Goal: Task Accomplishment & Management: Use online tool/utility

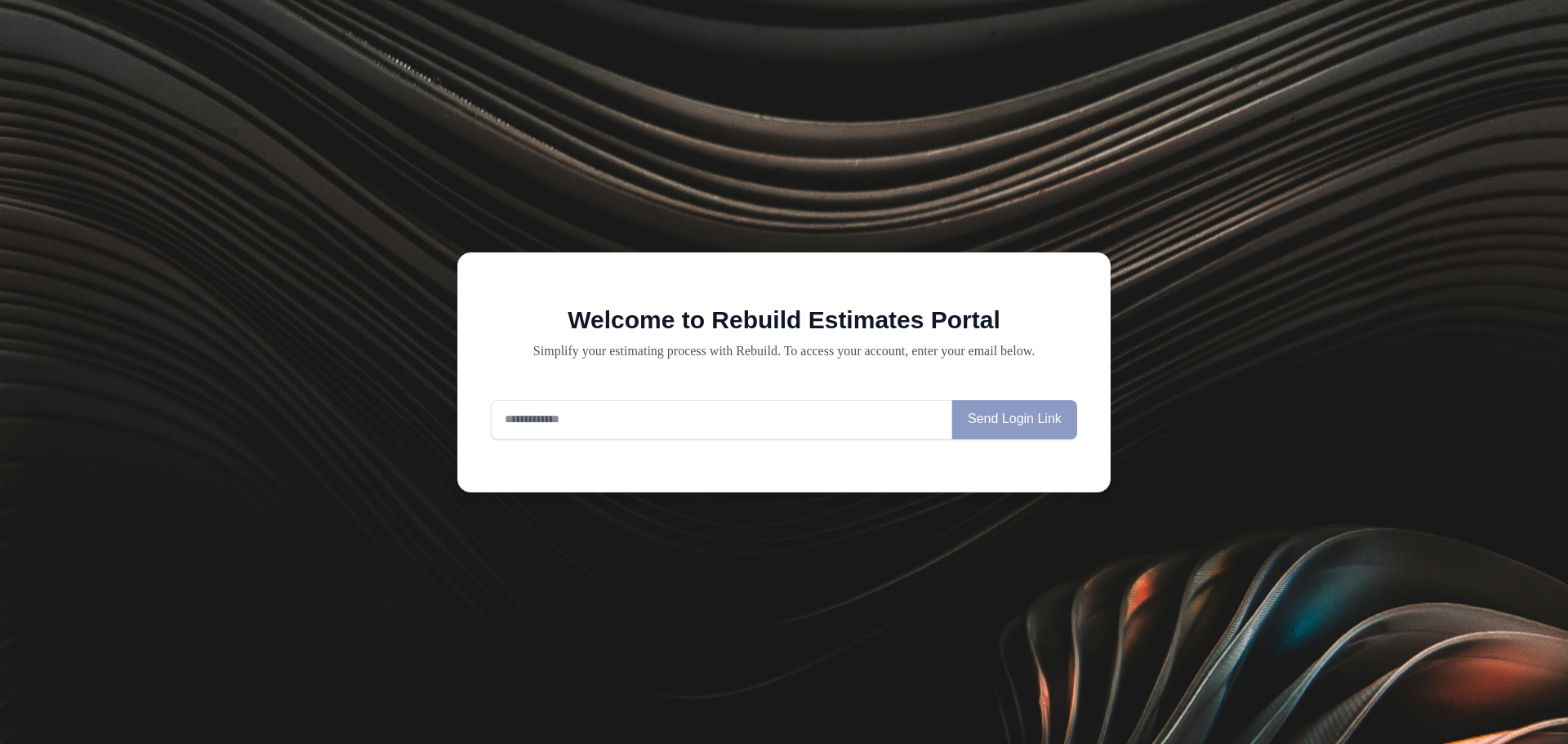
click at [652, 433] on input "email" at bounding box center [722, 419] width 461 height 39
type input "**********"
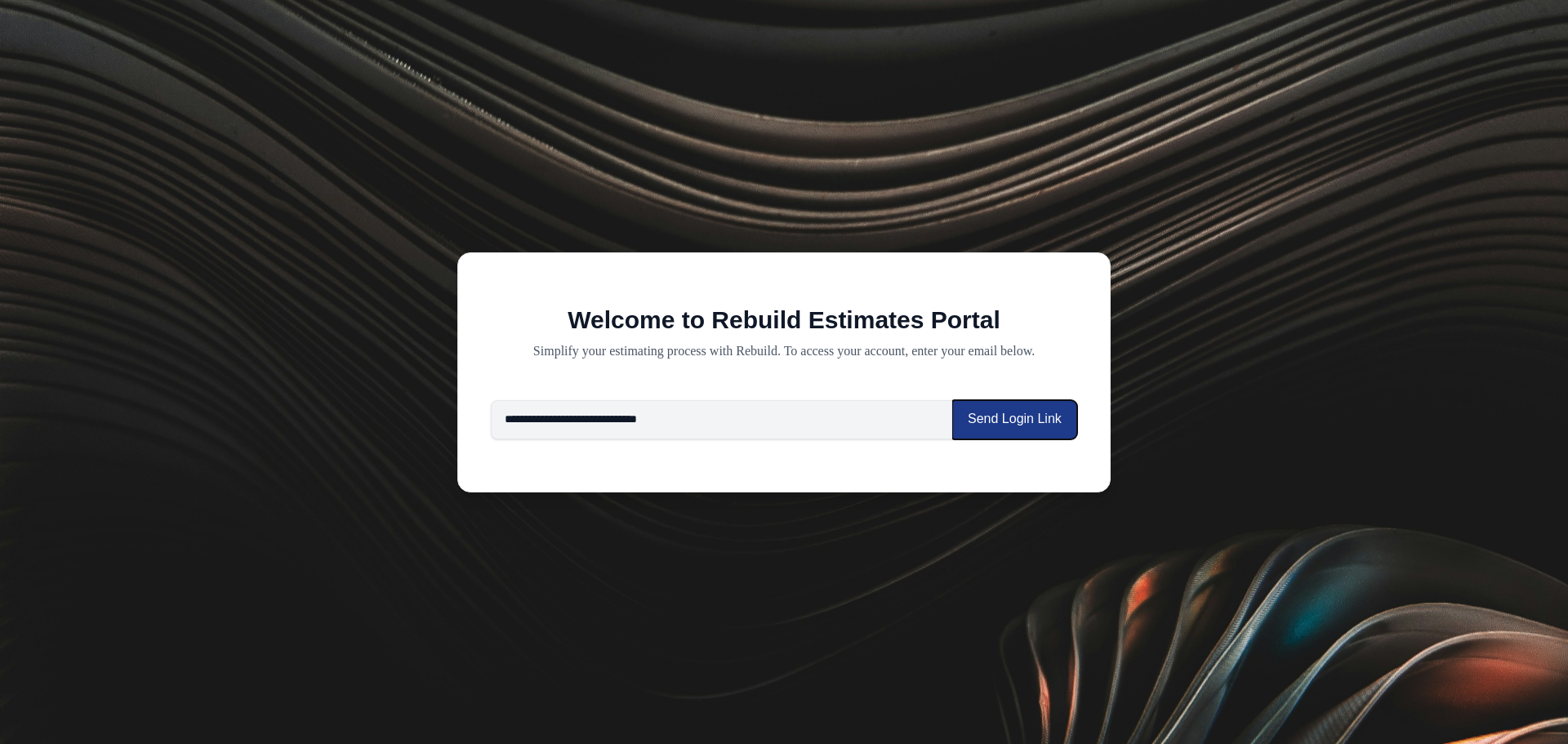
click at [1050, 430] on button "Send Login Link" at bounding box center [1015, 419] width 125 height 39
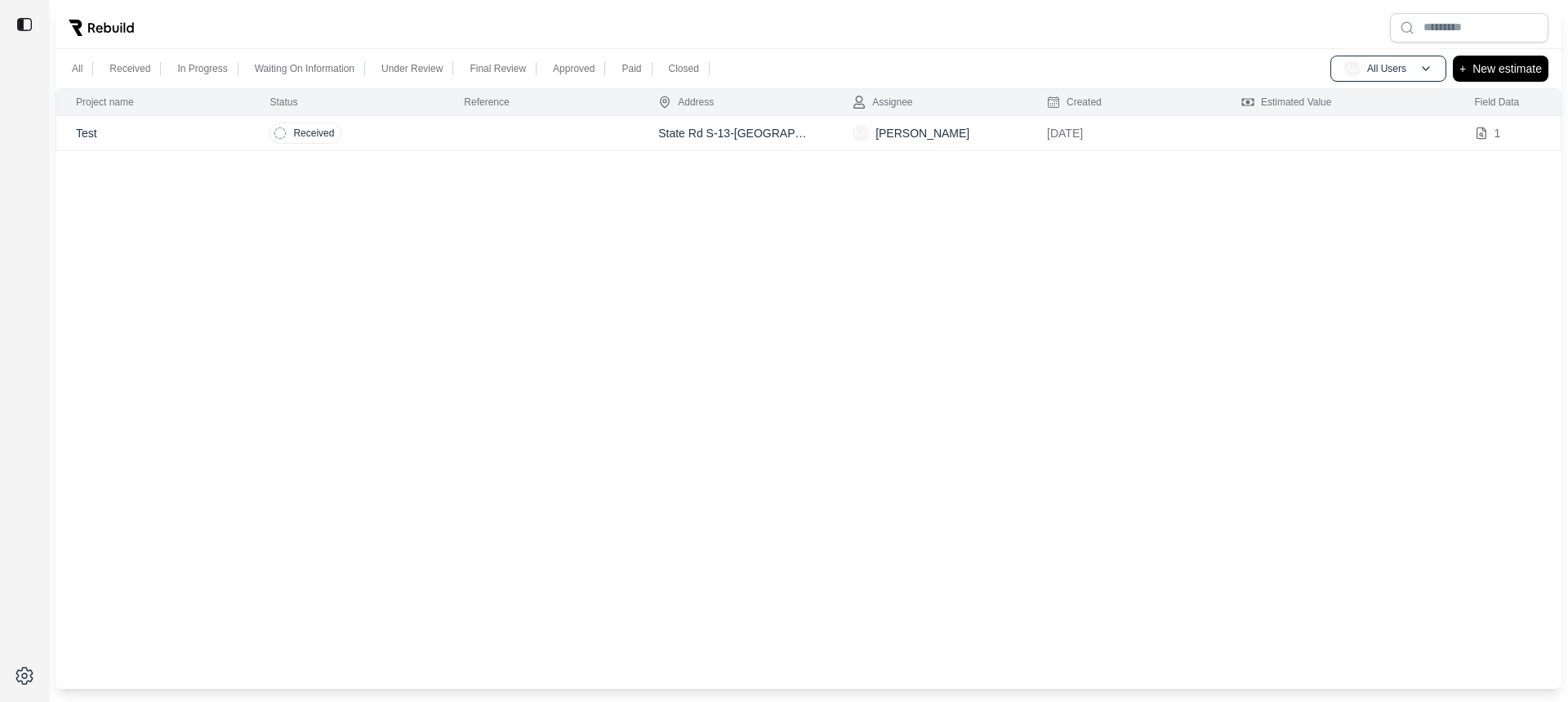
click at [502, 139] on td at bounding box center [541, 133] width 194 height 35
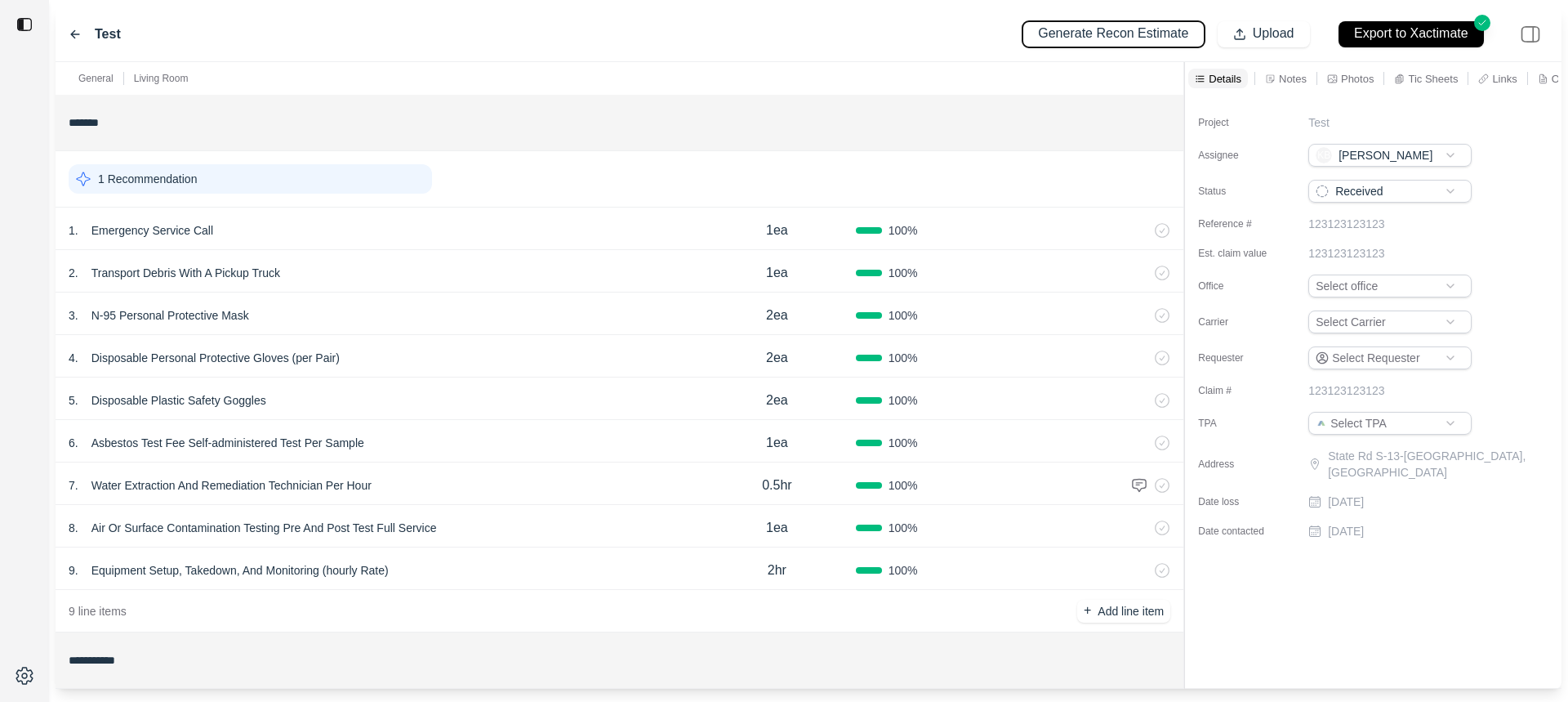
click at [1080, 32] on p "Generate Recon Estimate" at bounding box center [1113, 33] width 151 height 19
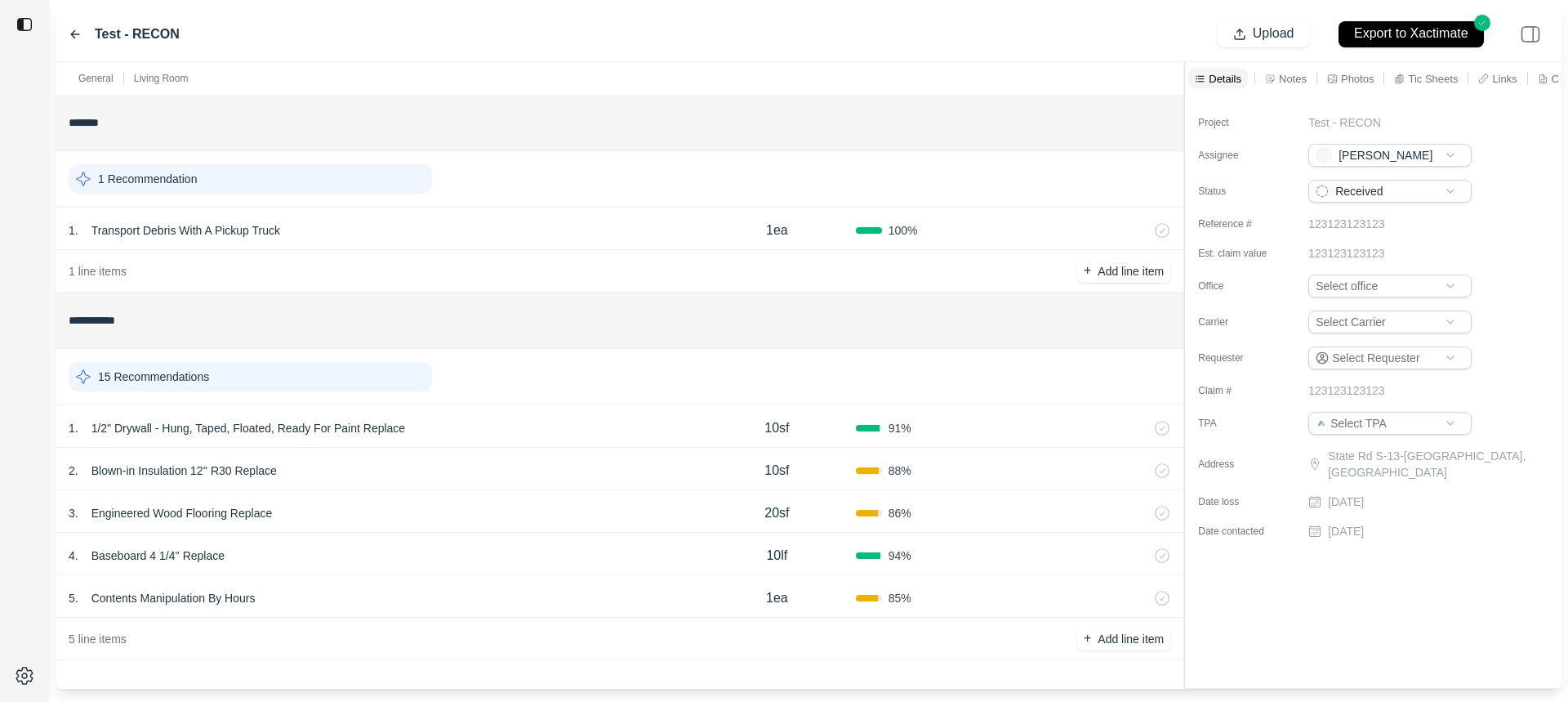
click at [648, 119] on input "*******" at bounding box center [618, 122] width 1101 height 29
click at [326, 376] on div "15 Recommendations" at bounding box center [250, 376] width 364 height 29
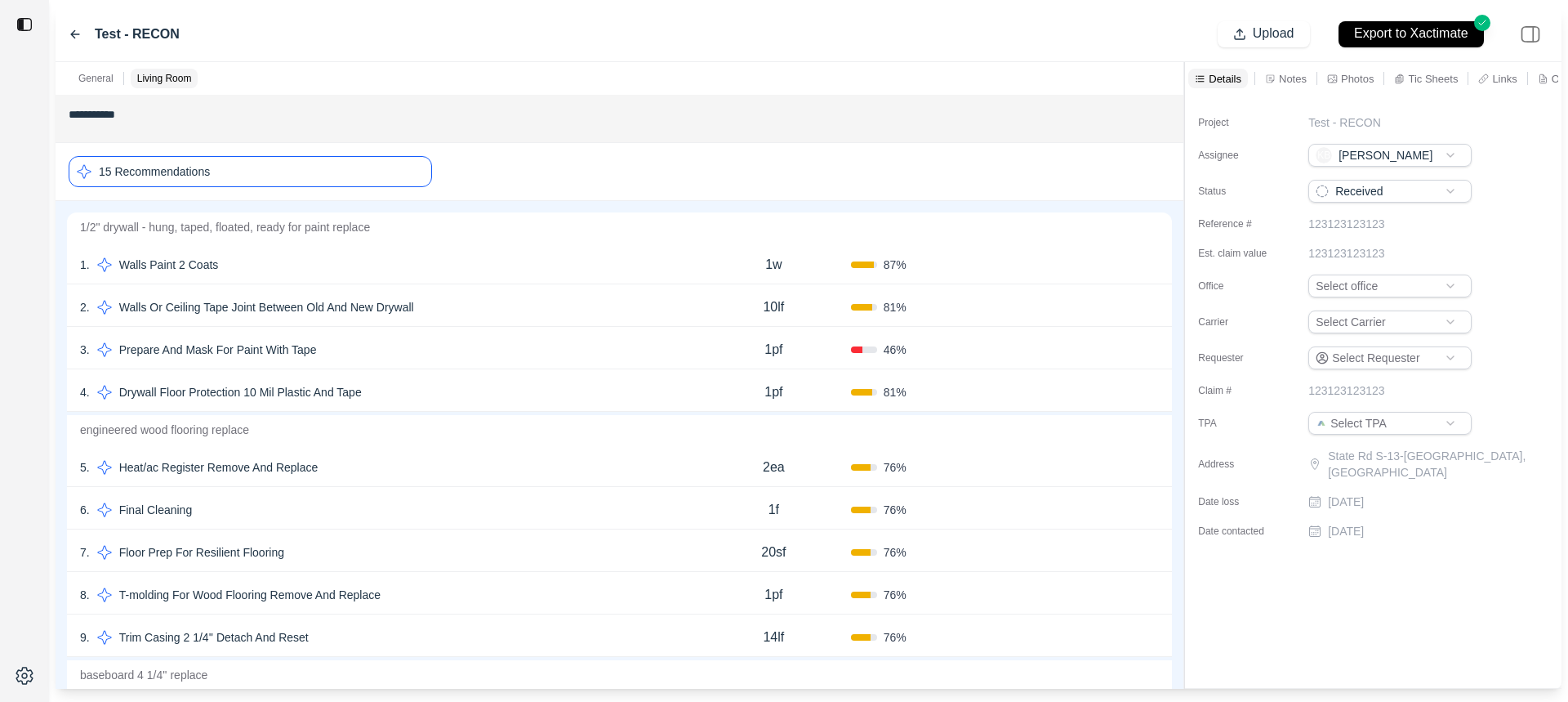
scroll to position [205, 0]
click at [176, 260] on p "Walls Paint 2 Coats" at bounding box center [168, 265] width 112 height 22
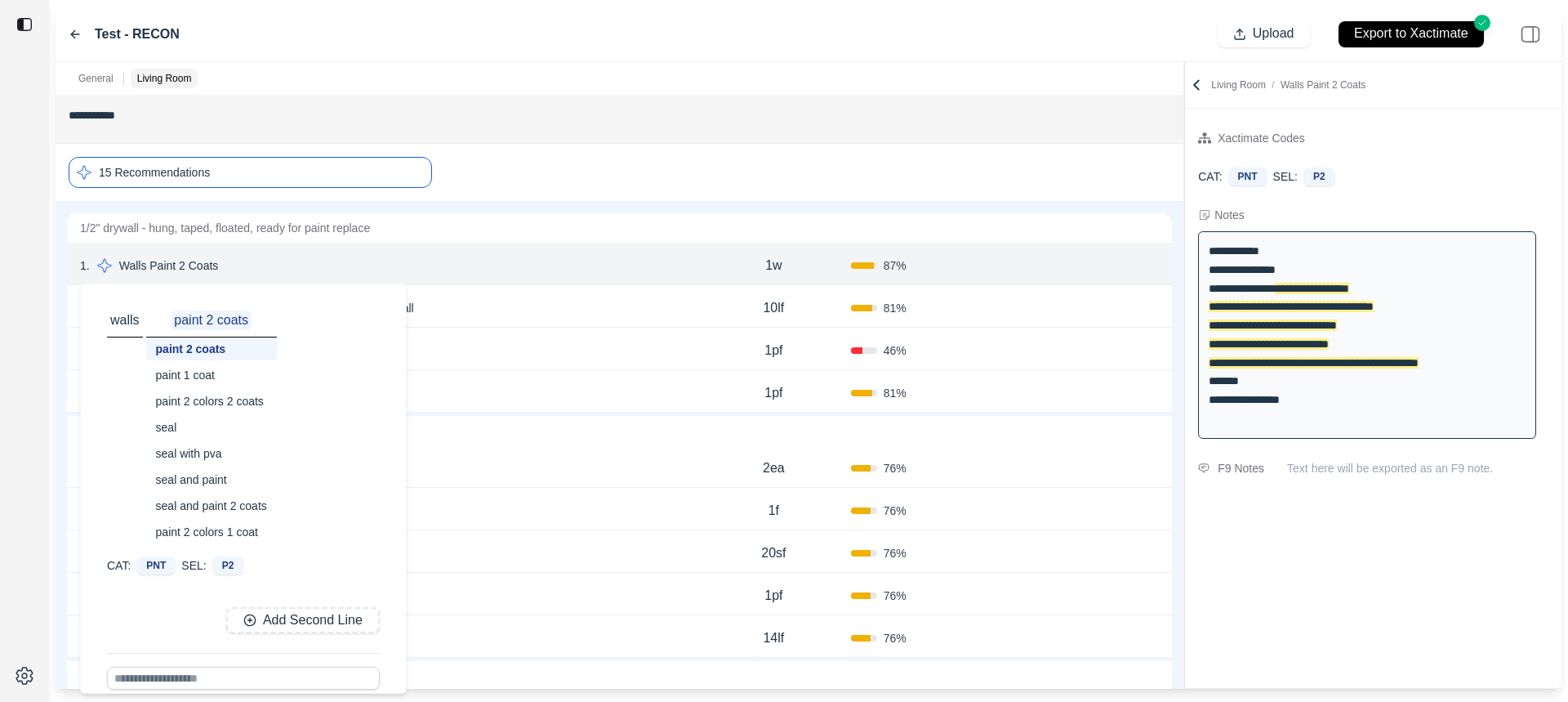
click at [211, 480] on div "seal and paint" at bounding box center [211, 479] width 131 height 22
click at [231, 315] on p "seal and paint" at bounding box center [211, 321] width 88 height 20
click at [349, 338] on div "walls seal and paint paint 2 coats paint 1 coat paint 2 colors 2 coats seal sea…" at bounding box center [244, 426] width 273 height 246
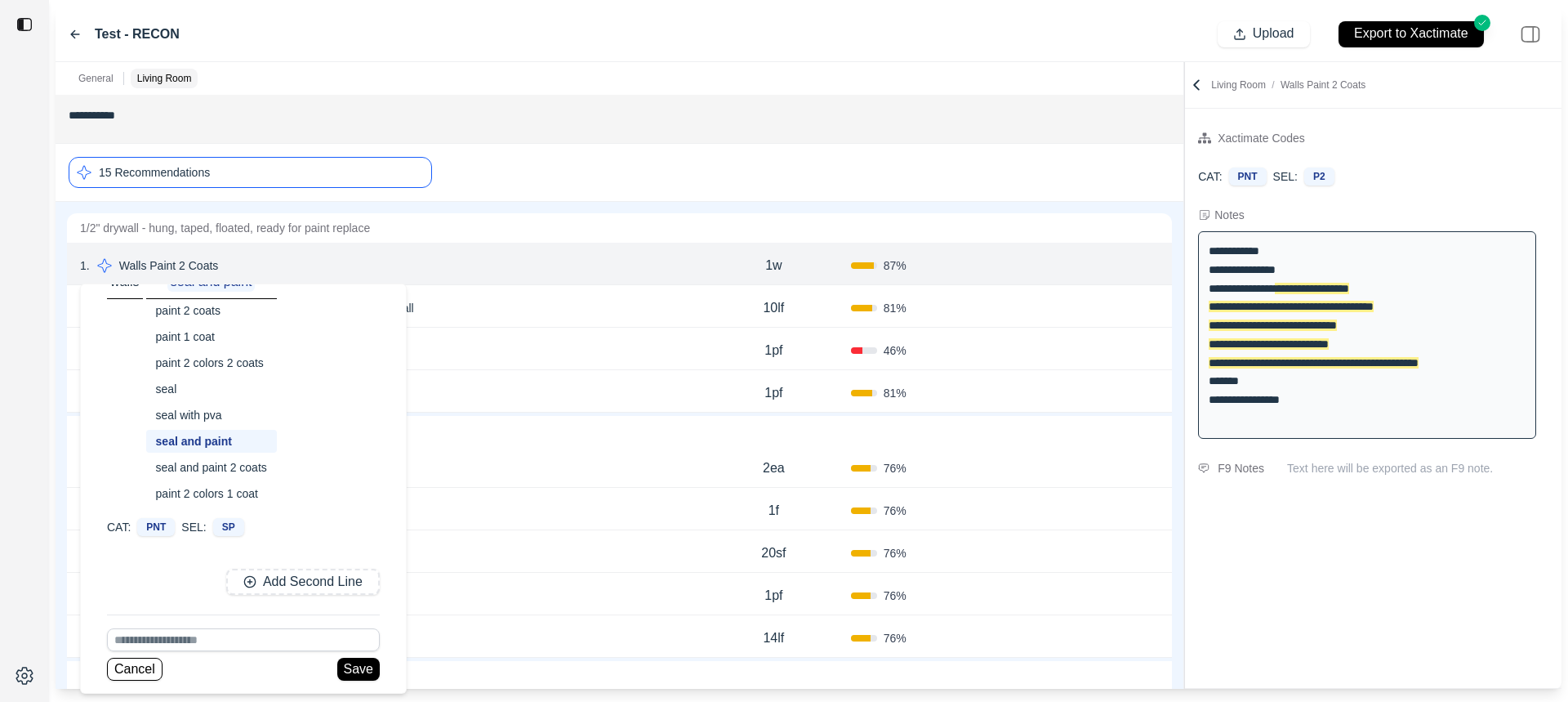
scroll to position [39, 0]
click at [353, 665] on button "Save" at bounding box center [358, 668] width 42 height 22
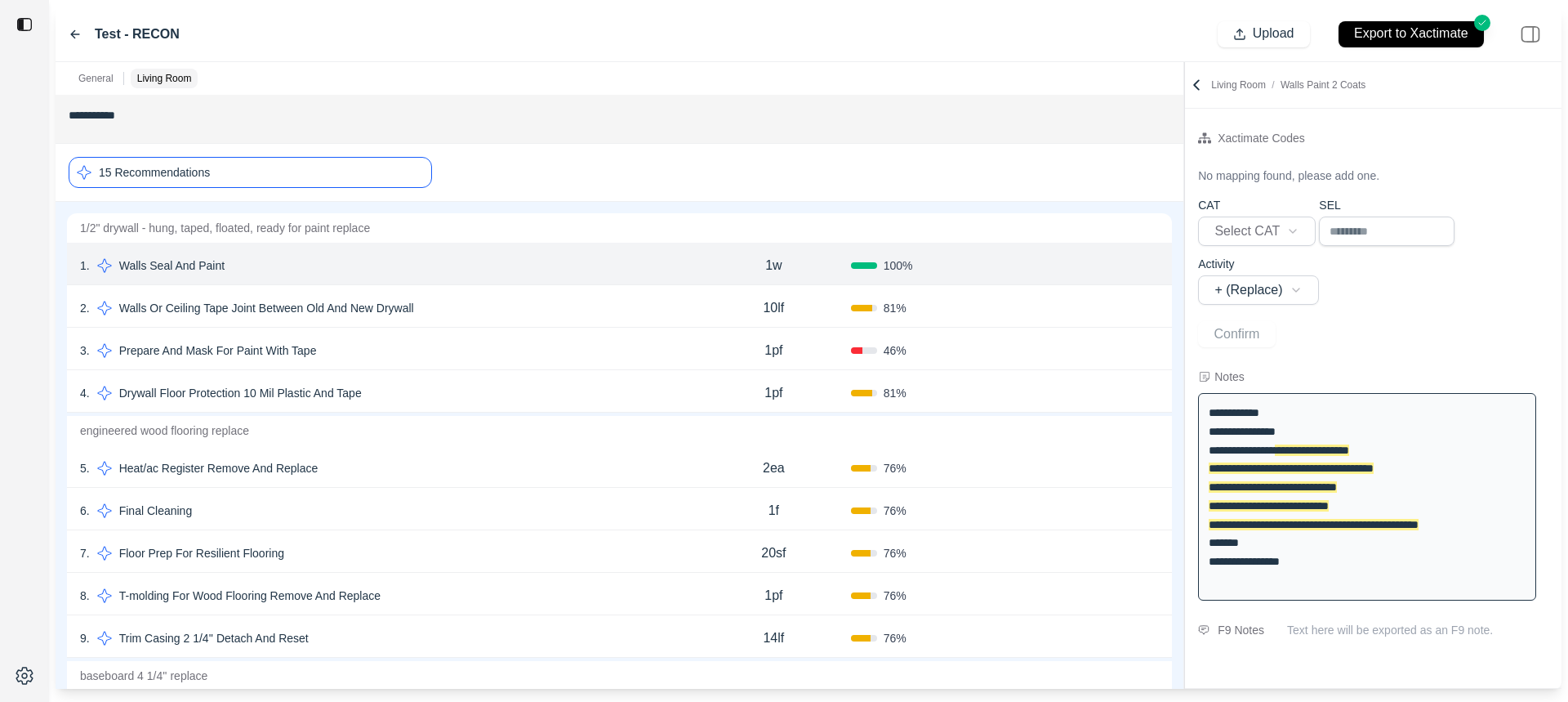
click at [1104, 268] on button "Confirm" at bounding box center [1113, 265] width 53 height 26
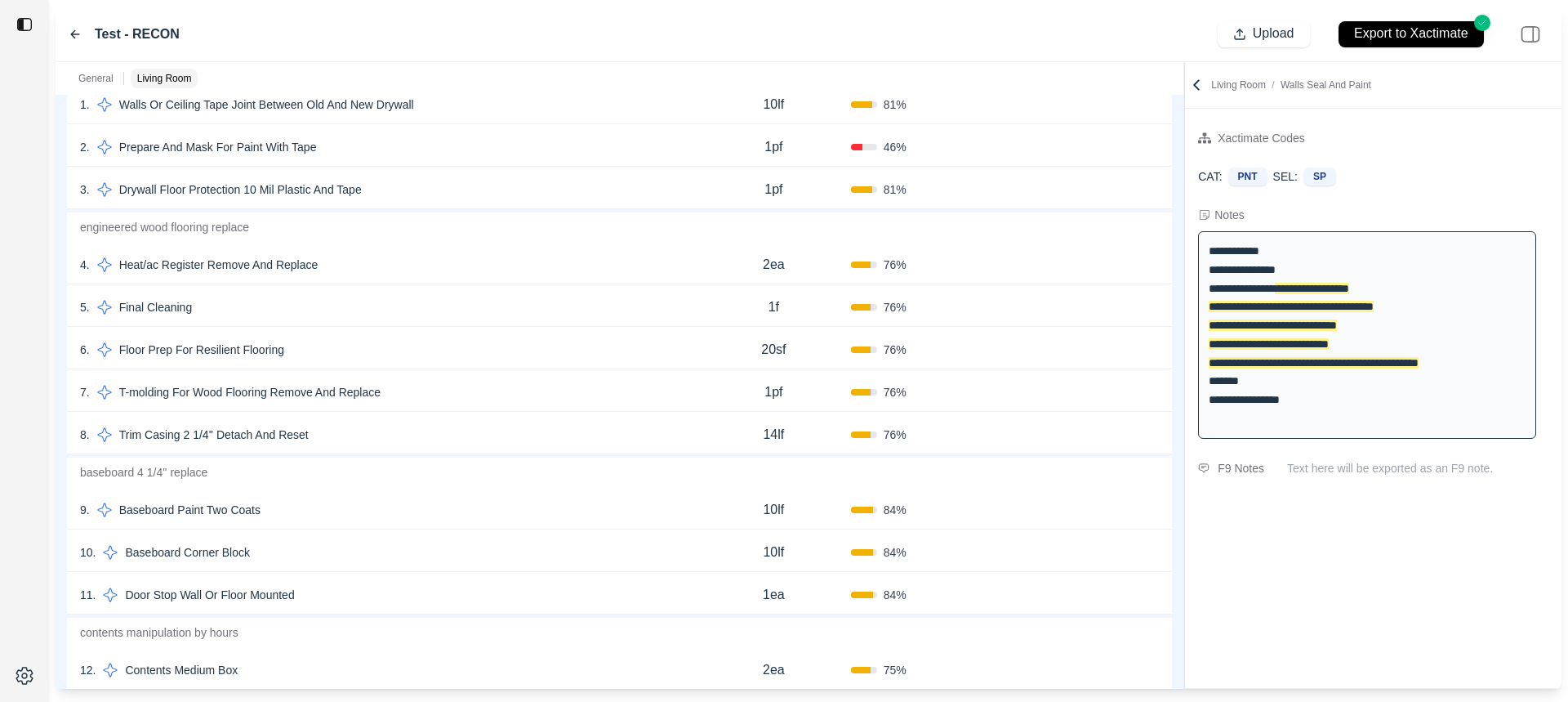
scroll to position [367, 0]
click at [1268, 39] on p "Upload" at bounding box center [1273, 33] width 42 height 19
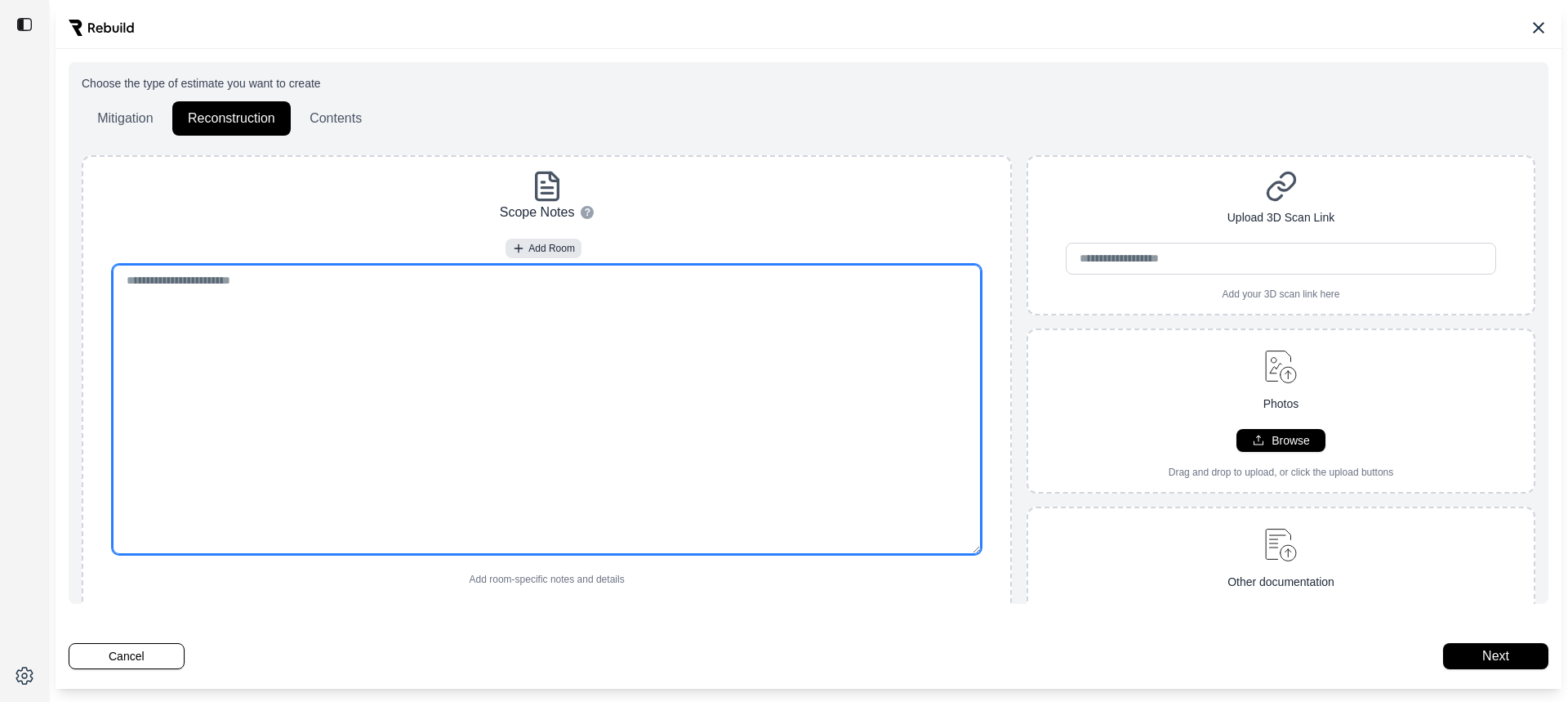
click at [396, 447] on textarea at bounding box center [546, 409] width 868 height 289
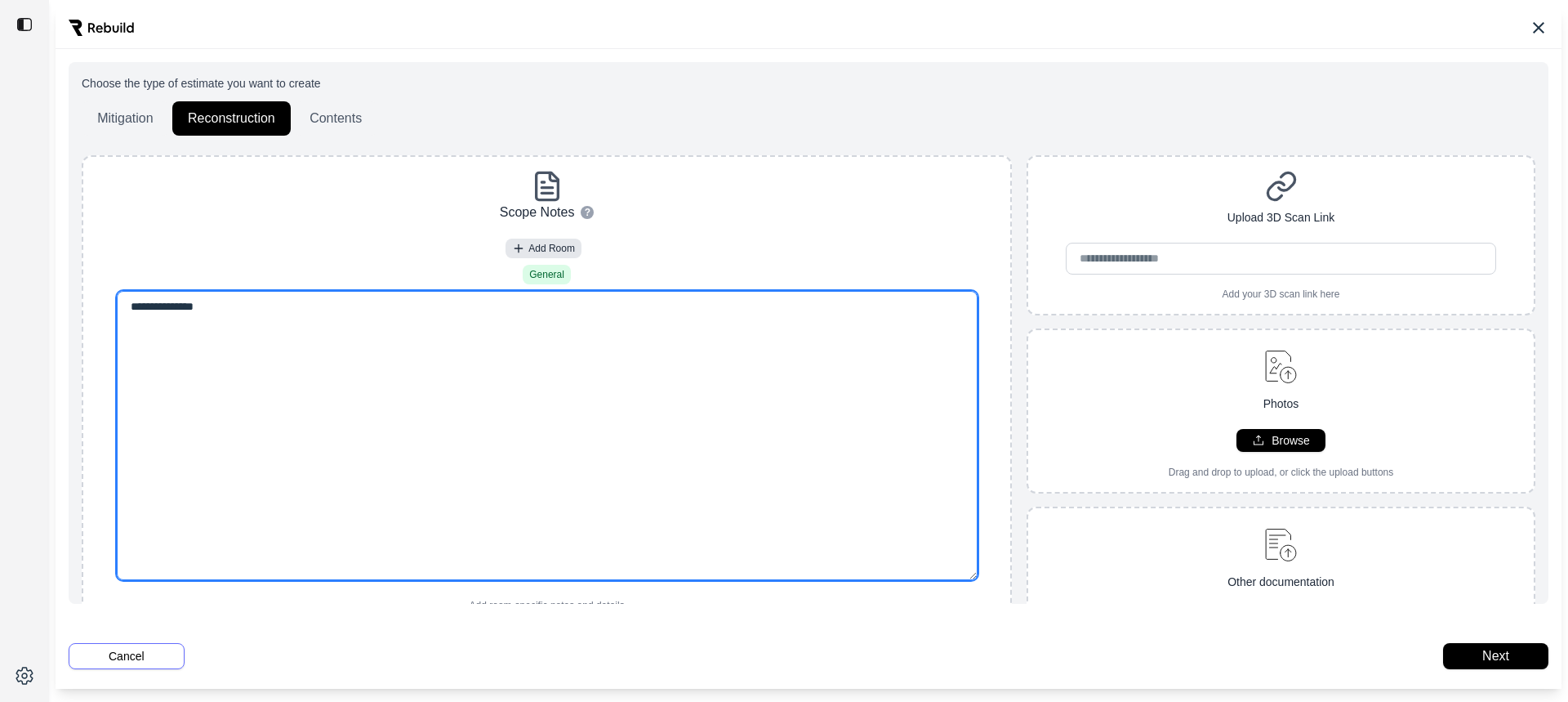
type textarea "**********"
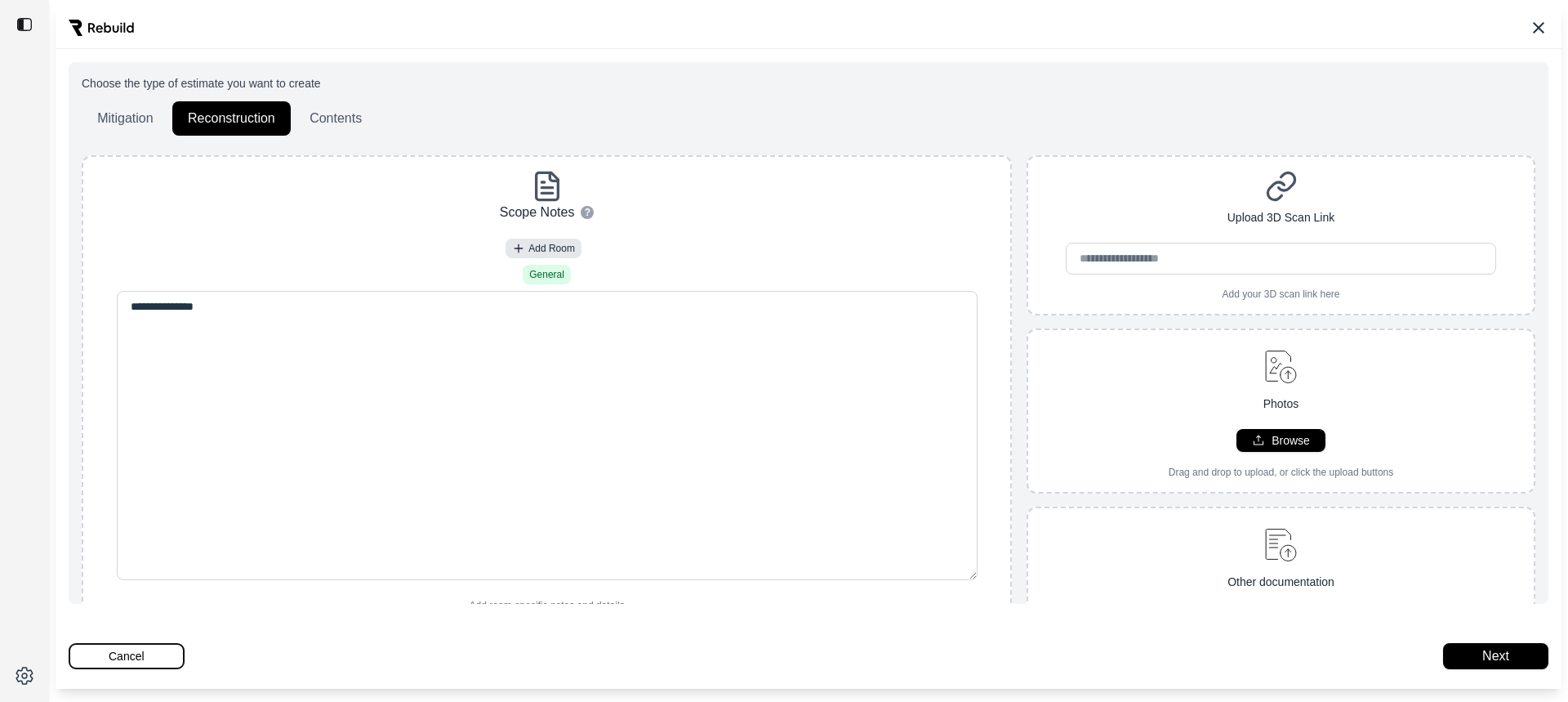
click at [161, 662] on button "Cancel" at bounding box center [126, 655] width 116 height 26
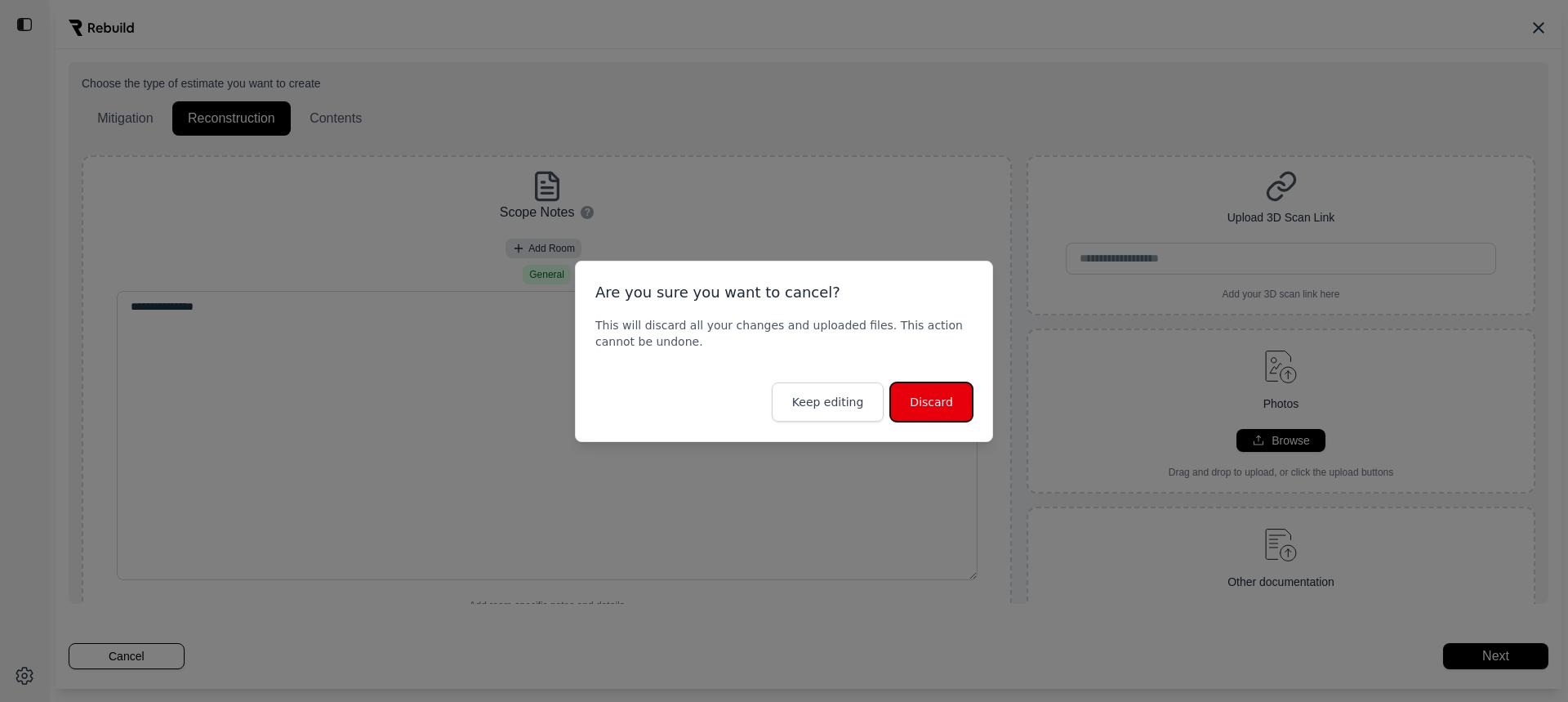
click at [927, 401] on button "Discard" at bounding box center [930, 401] width 82 height 39
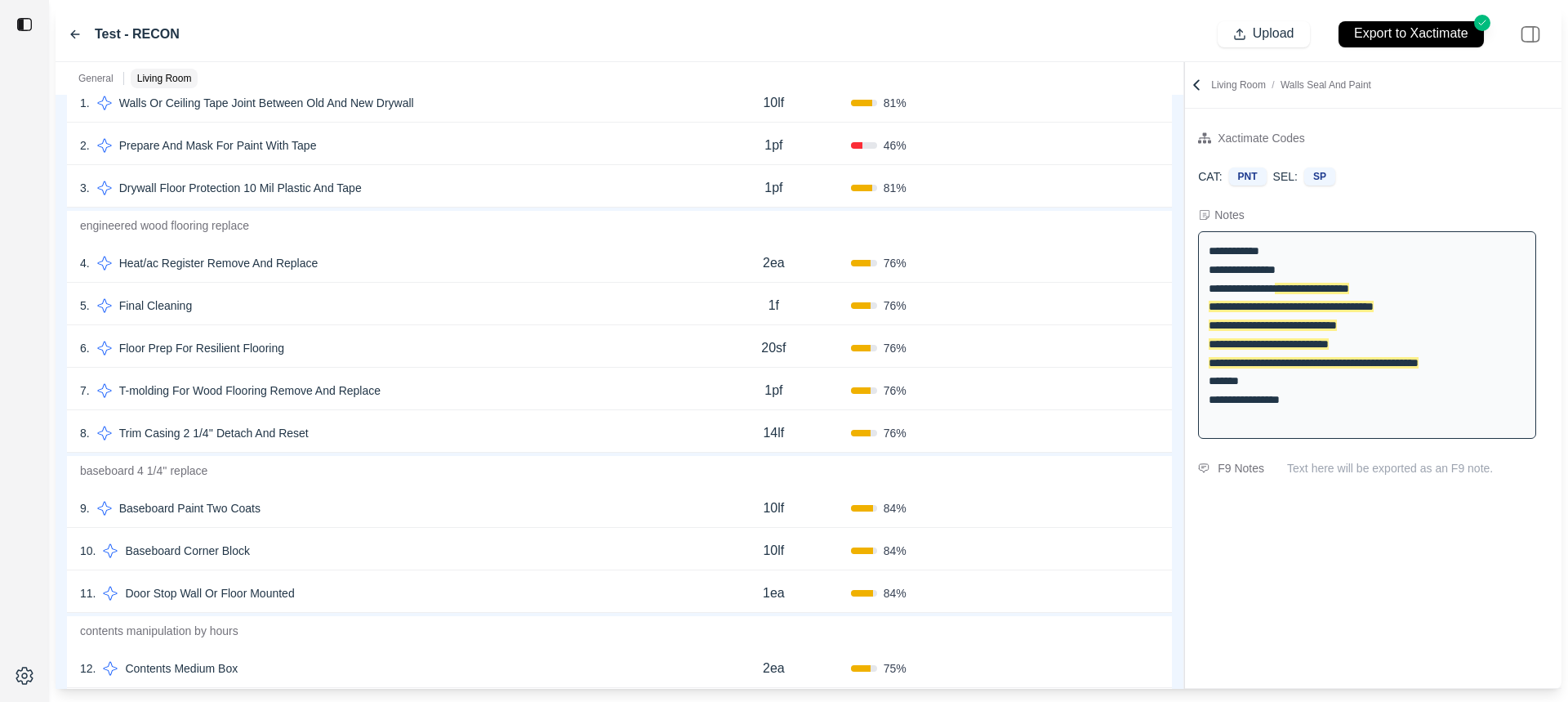
click at [1226, 255] on div "**********" at bounding box center [1367, 335] width 338 height 207
click at [151, 77] on p "Living Room" at bounding box center [165, 78] width 55 height 13
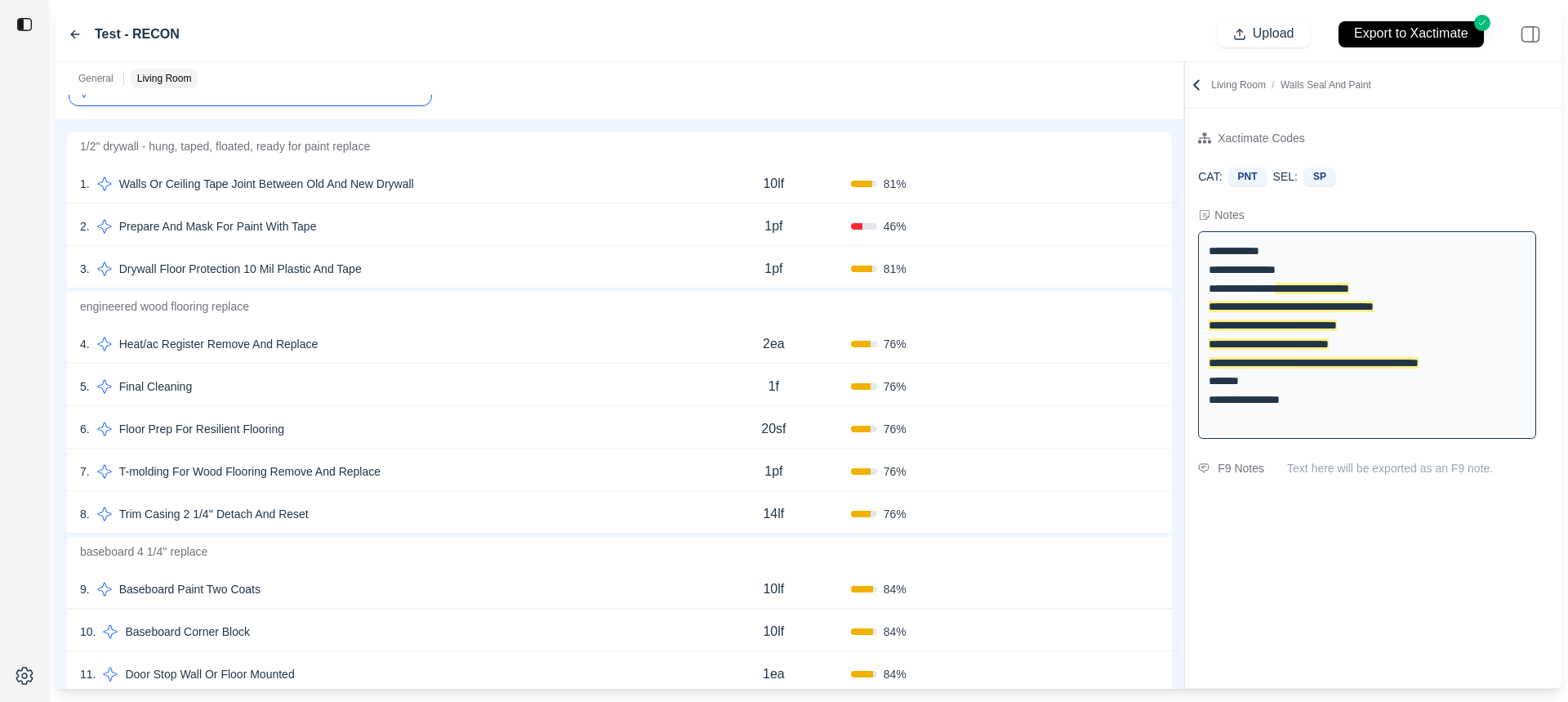
scroll to position [197, 0]
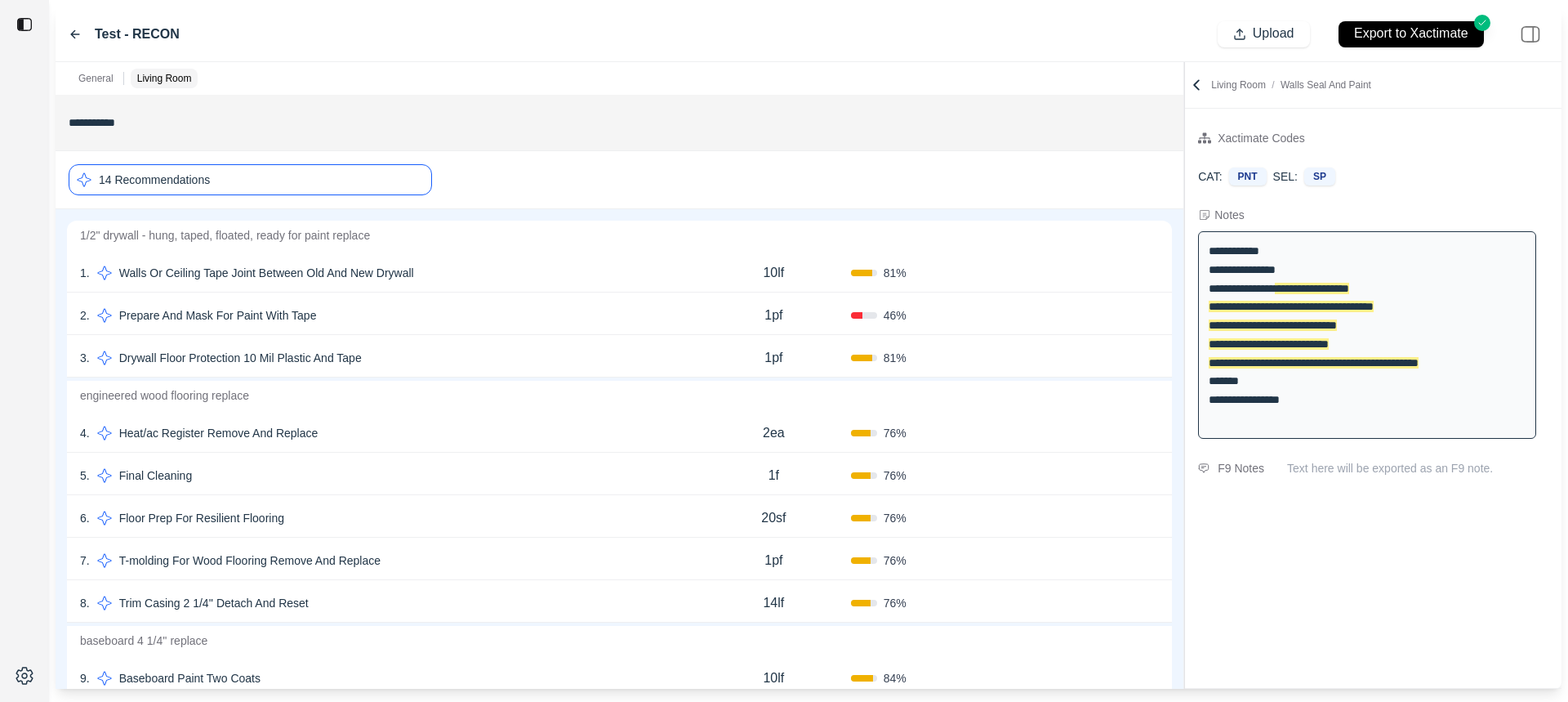
click at [1228, 81] on p "Living Room / Walls Seal And Paint" at bounding box center [1291, 85] width 160 height 13
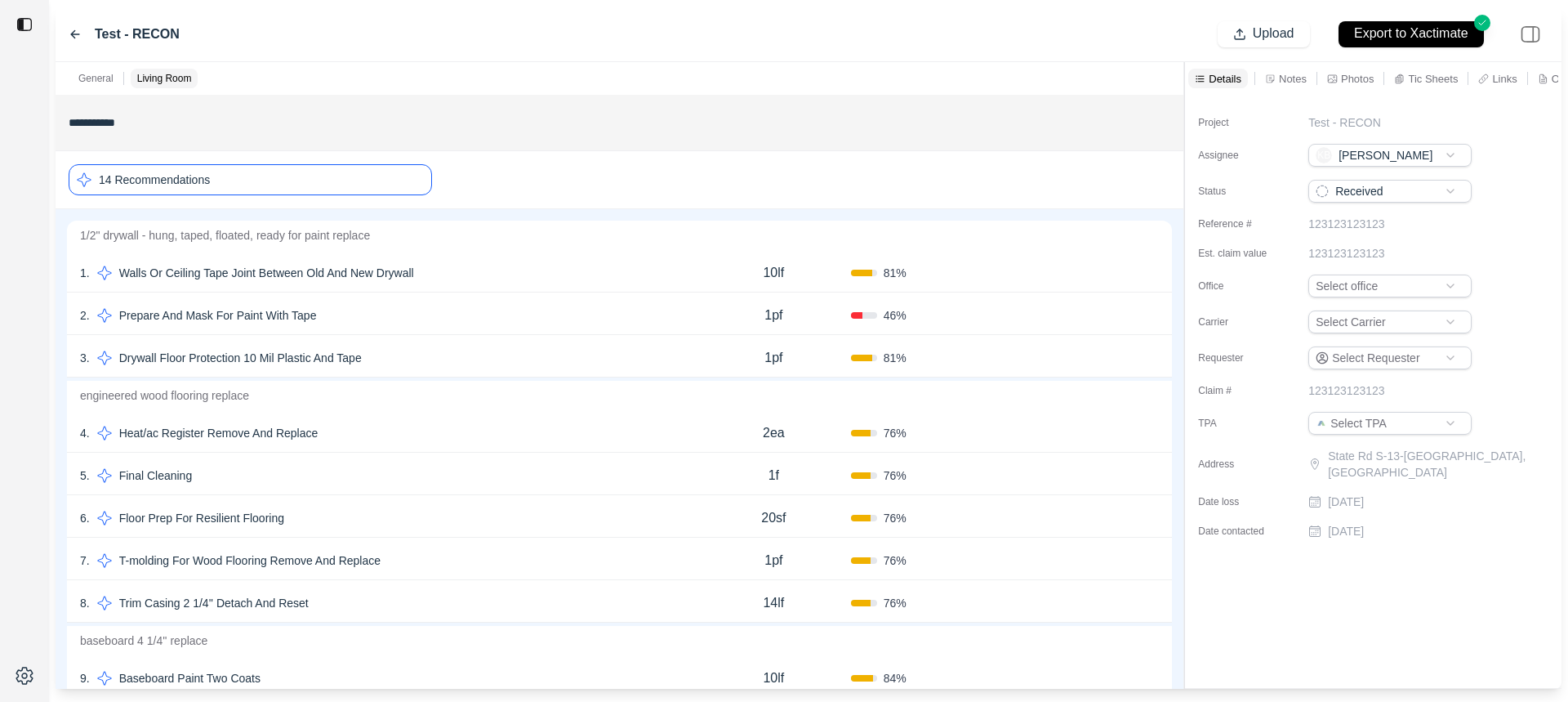
click at [1270, 75] on icon at bounding box center [1271, 78] width 8 height 8
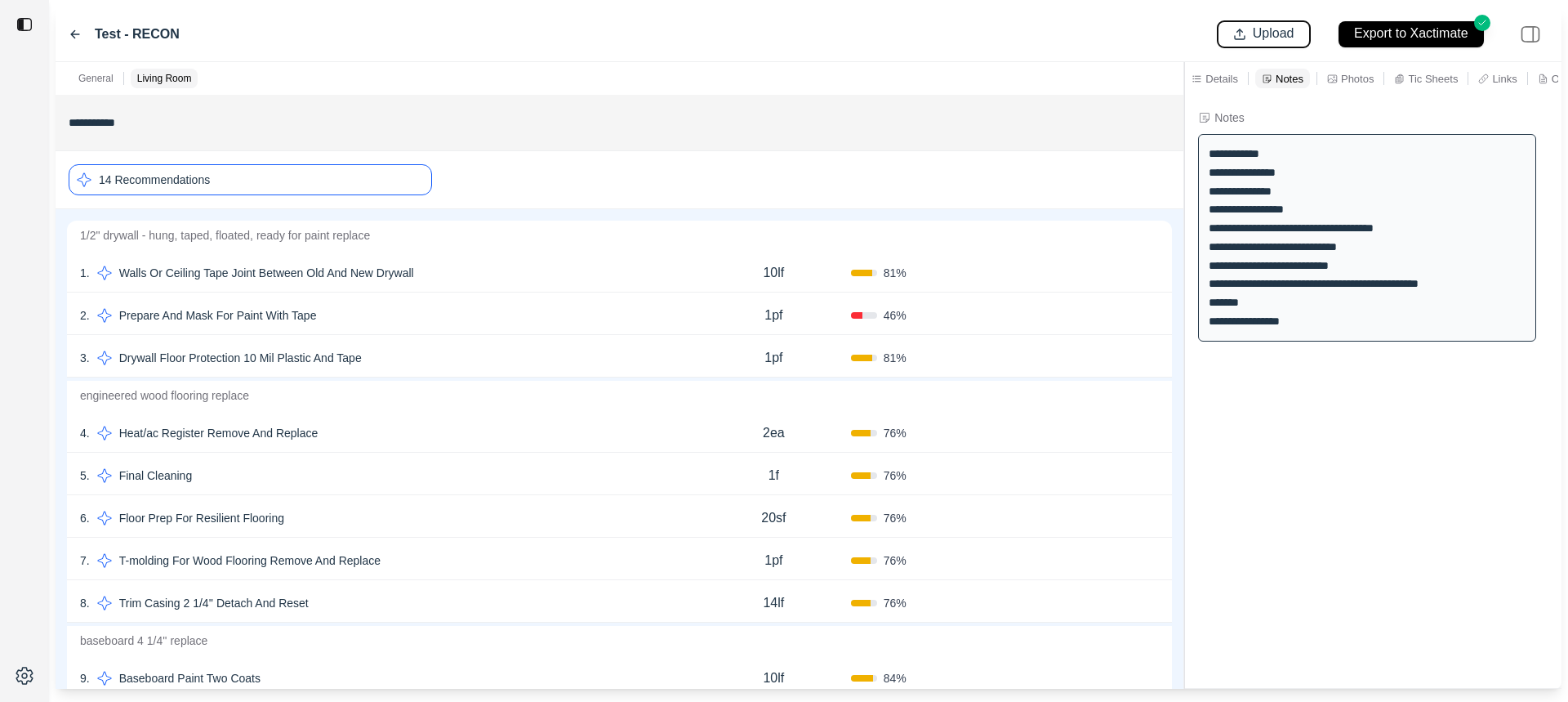
click at [1262, 35] on p "Upload" at bounding box center [1273, 33] width 42 height 19
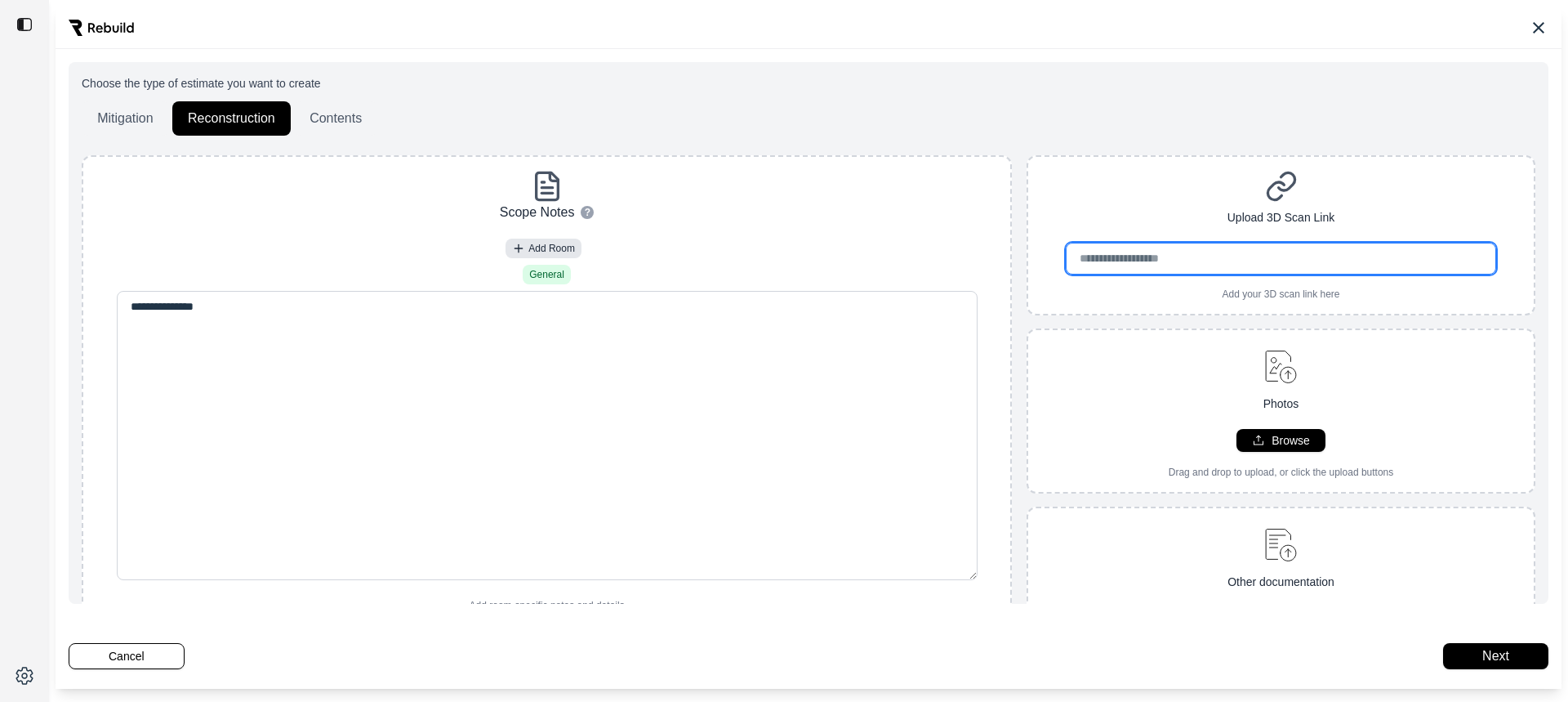
click at [1246, 258] on input "url" at bounding box center [1280, 258] width 429 height 32
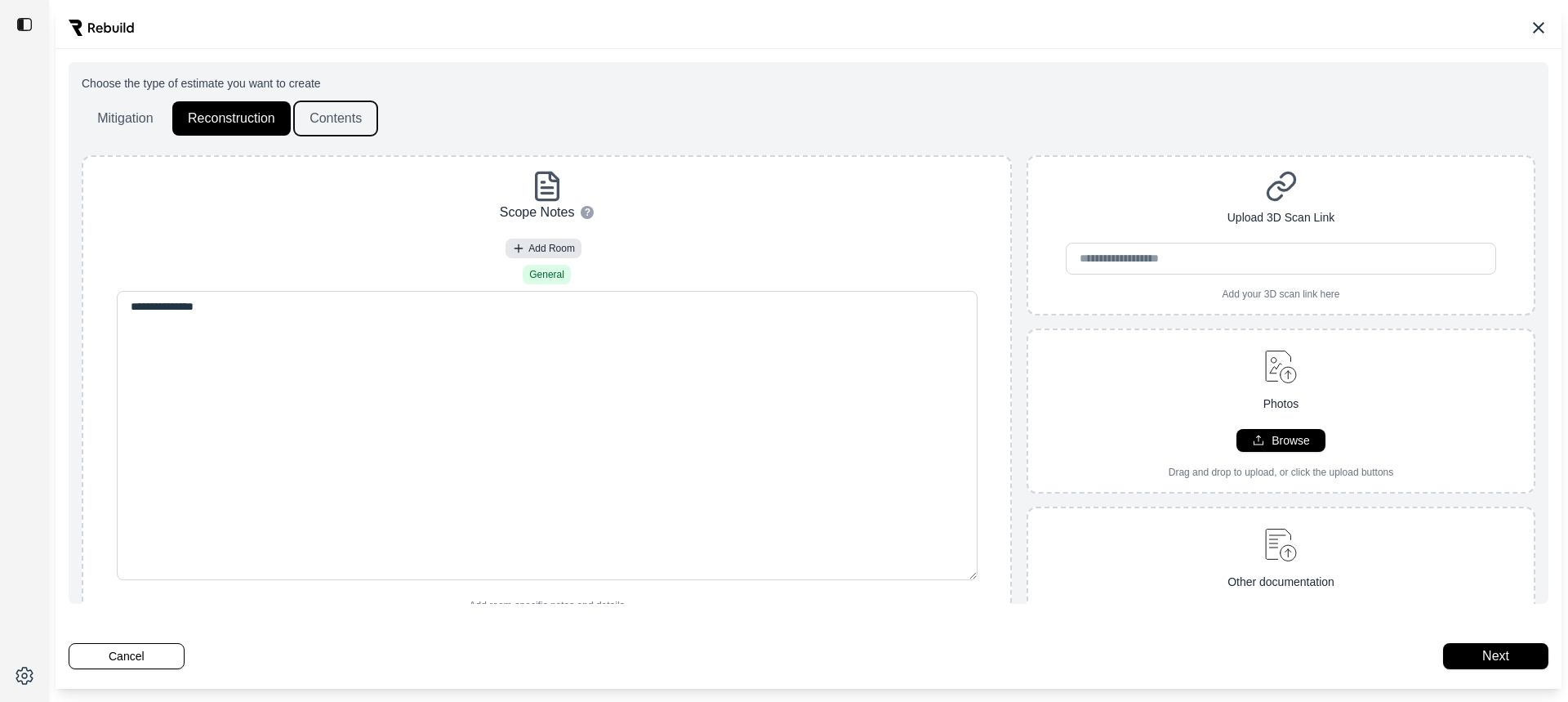
click at [350, 110] on button "Contents" at bounding box center [335, 118] width 83 height 34
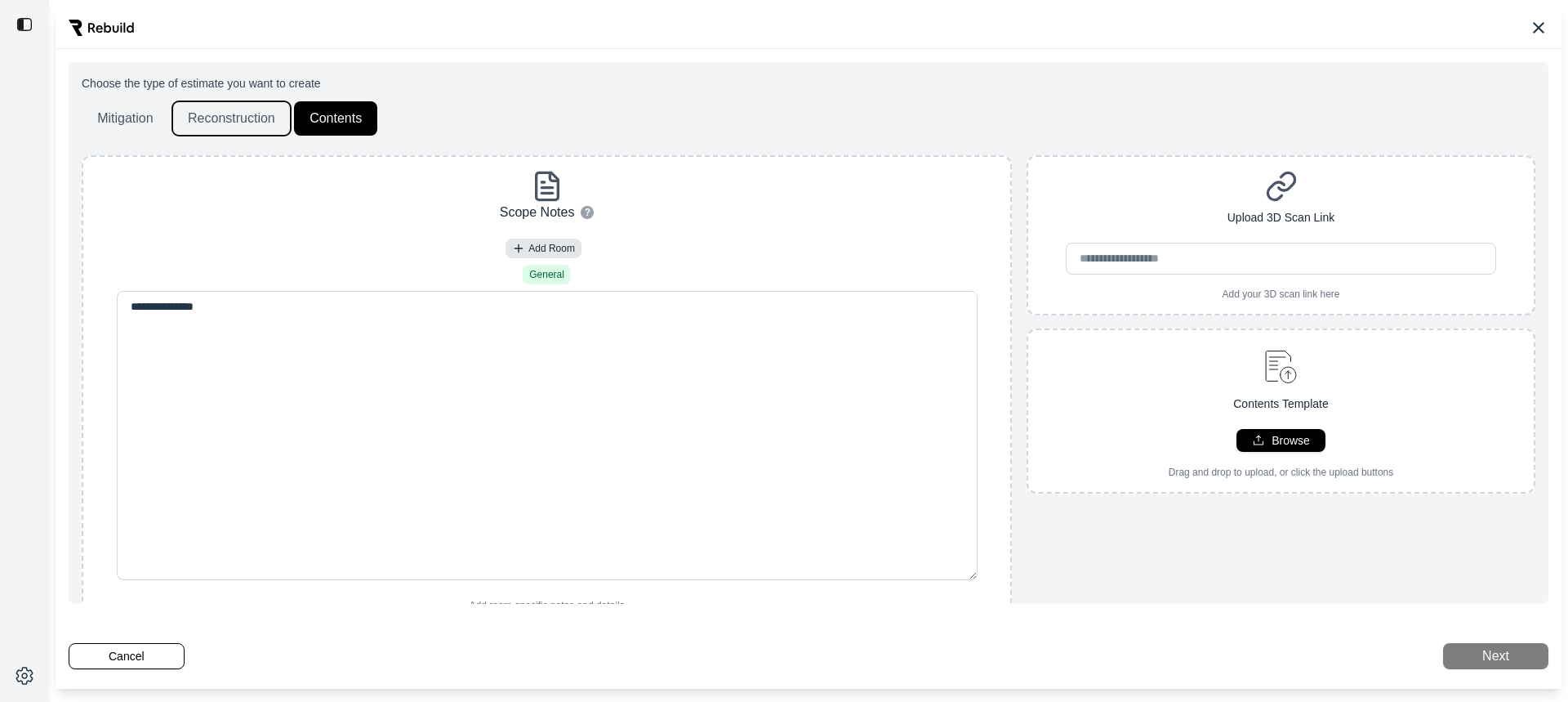
click at [254, 118] on button "Reconstruction" at bounding box center [231, 118] width 118 height 34
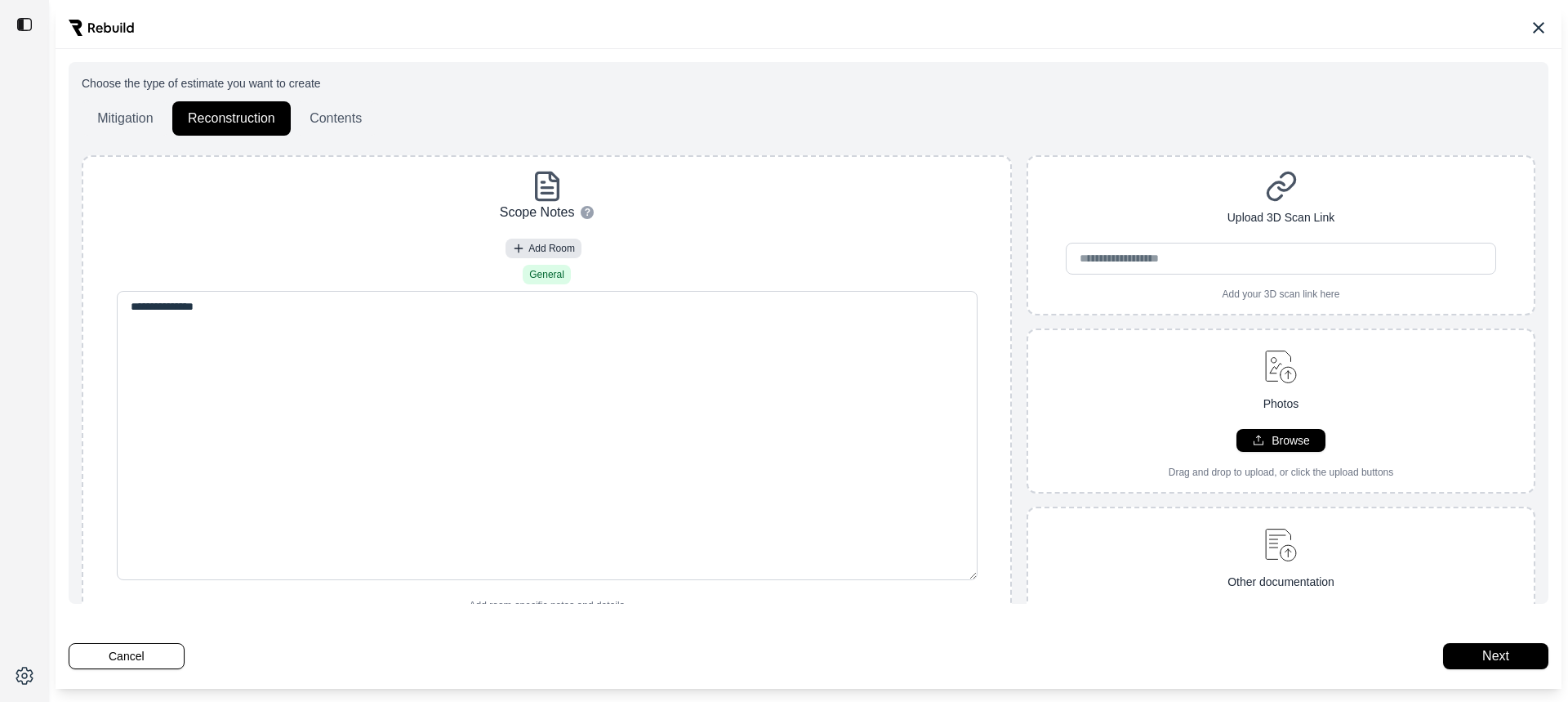
click at [1538, 23] on icon at bounding box center [1538, 28] width 20 height 20
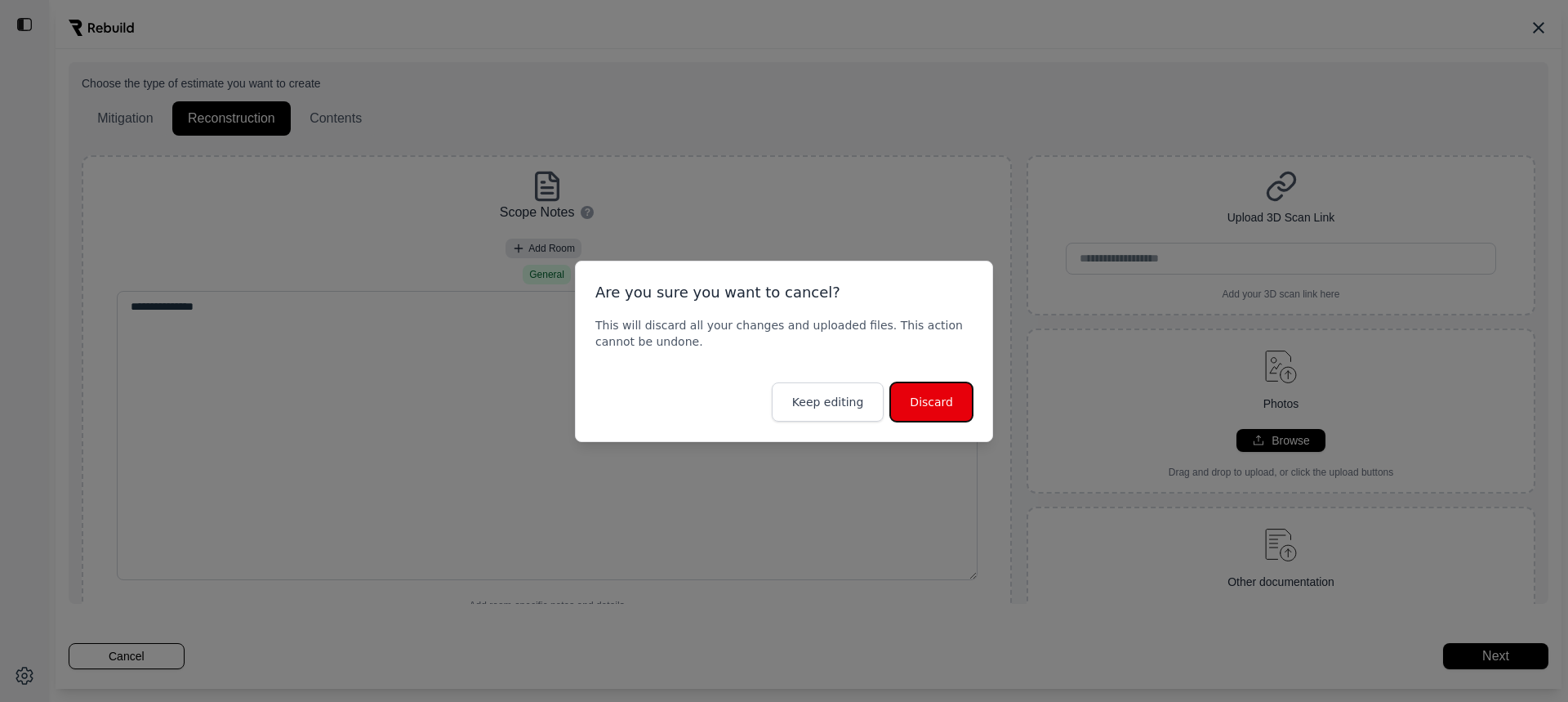
click at [938, 407] on button "Discard" at bounding box center [930, 401] width 82 height 39
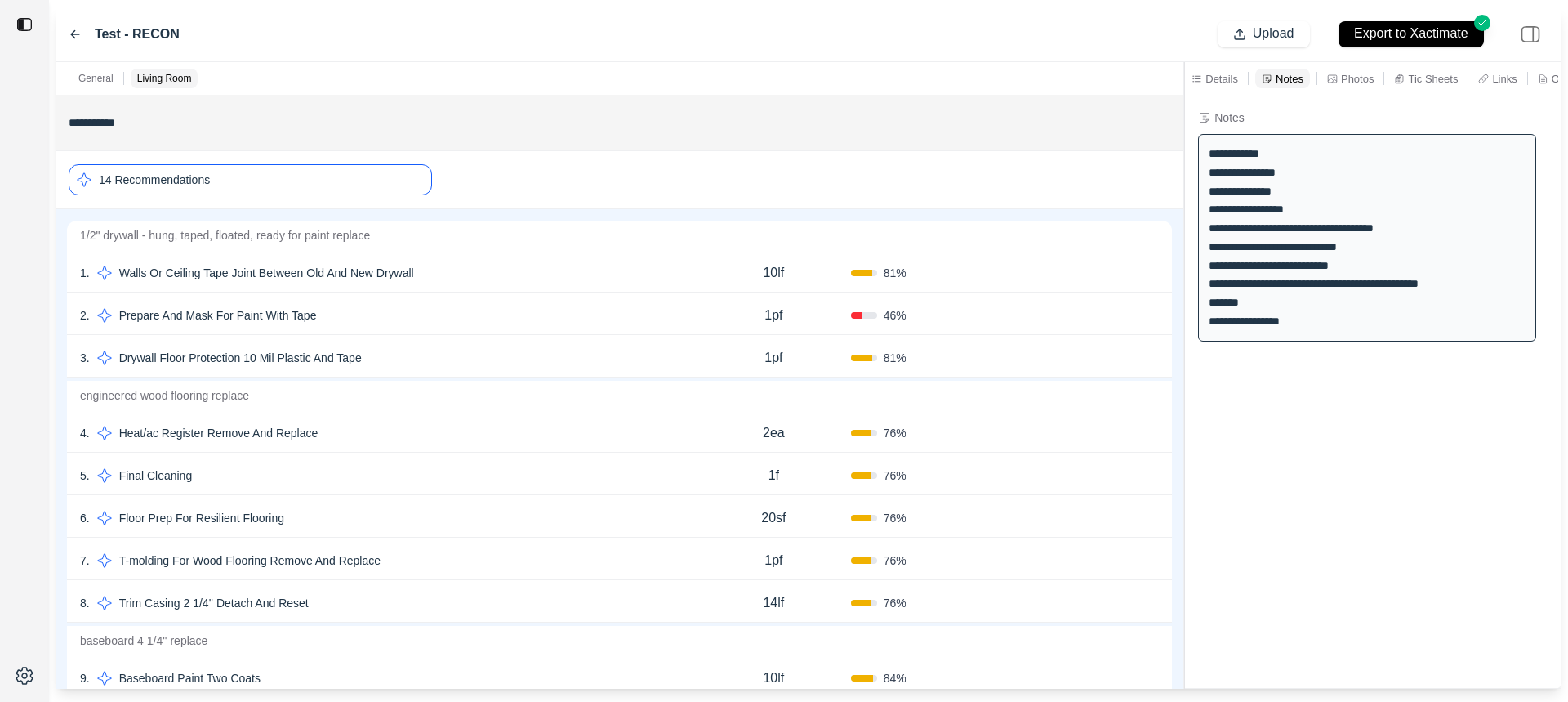
click at [503, 272] on div "1 . Walls Or Ceiling Tape Joint Between Old And New Drywall" at bounding box center [388, 272] width 617 height 22
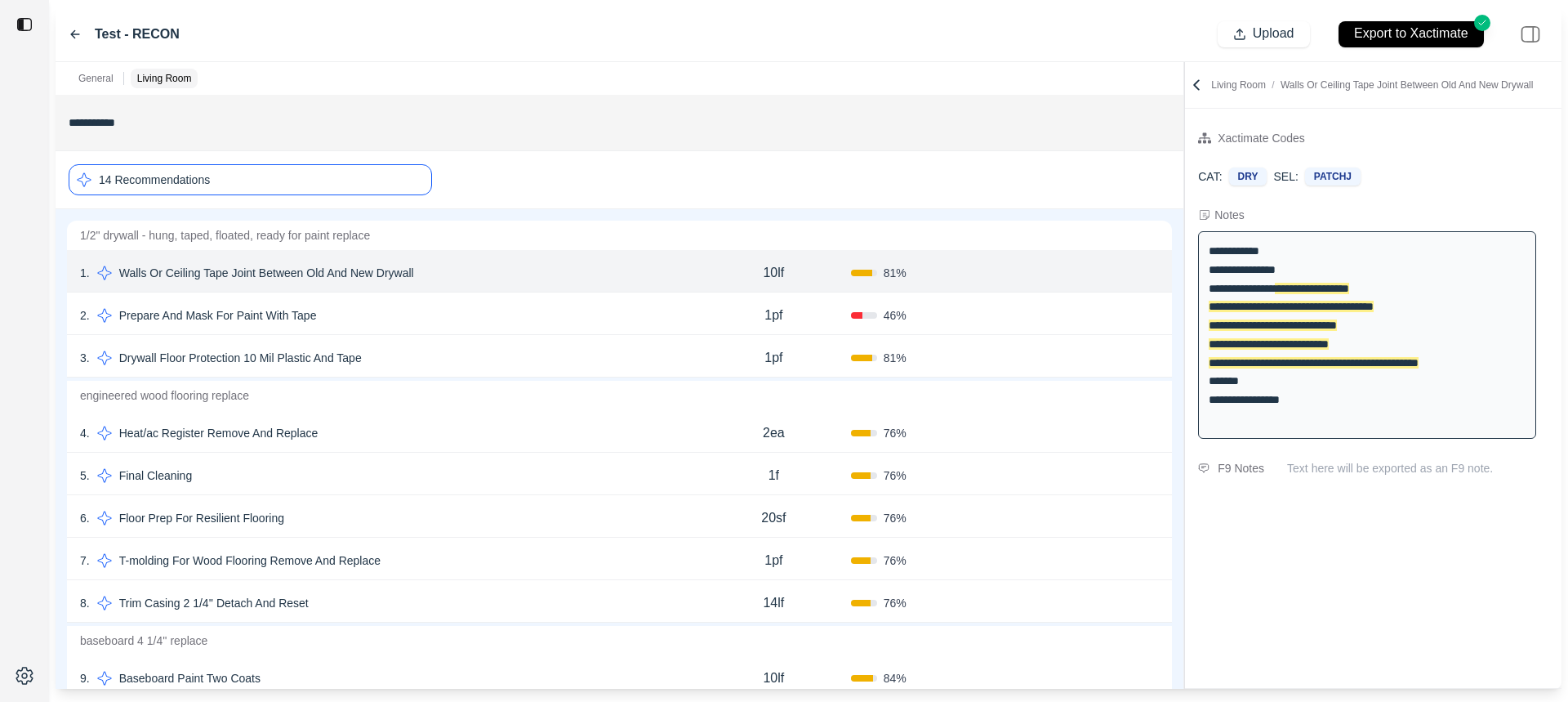
click at [1202, 466] on img at bounding box center [1203, 468] width 12 height 10
click at [1255, 466] on div "F9 Notes" at bounding box center [1241, 468] width 47 height 20
click at [1332, 467] on p "Text here will be exported as an F9 note." at bounding box center [1417, 468] width 261 height 17
type textarea "**********"
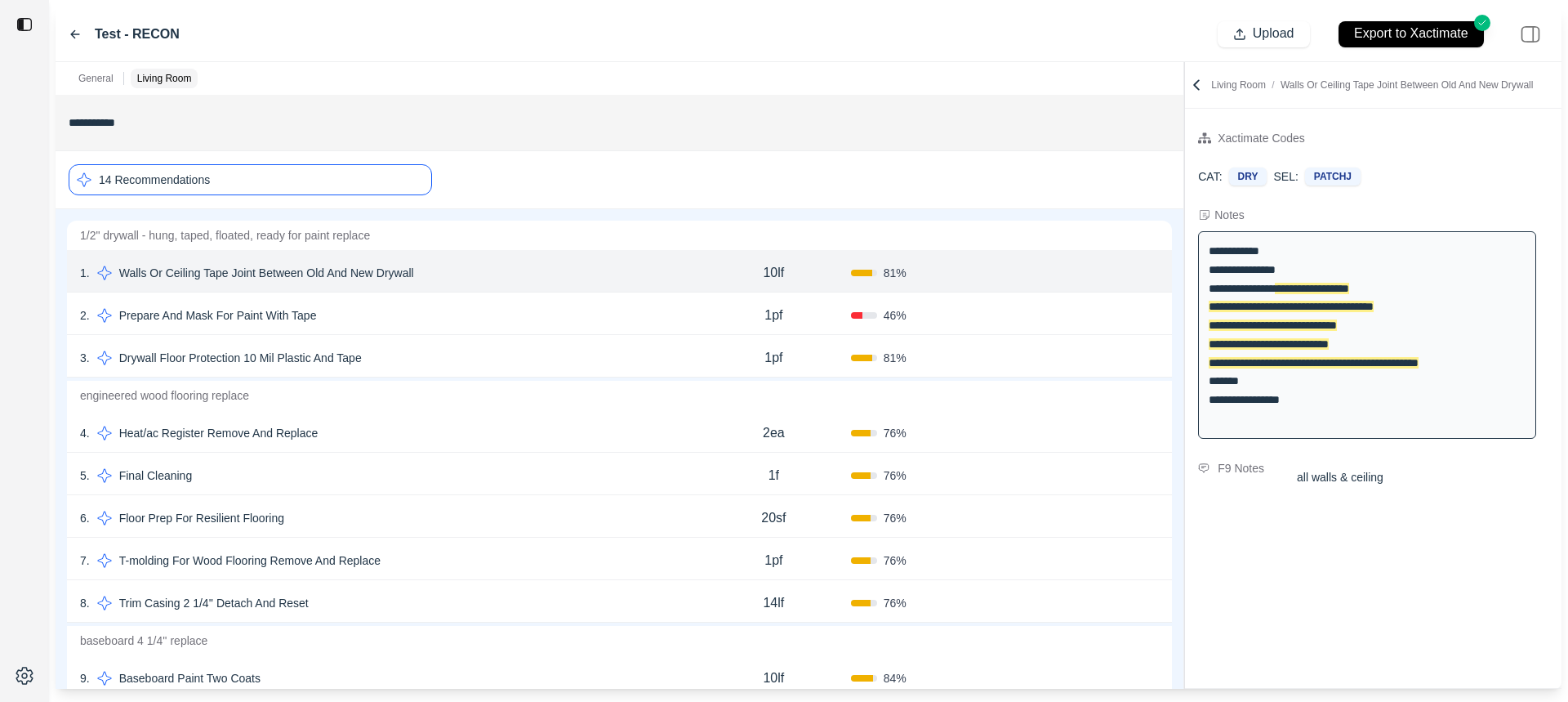
click at [1392, 593] on div "**********" at bounding box center [1372, 398] width 376 height 580
click at [1235, 545] on div "**********" at bounding box center [1372, 398] width 376 height 580
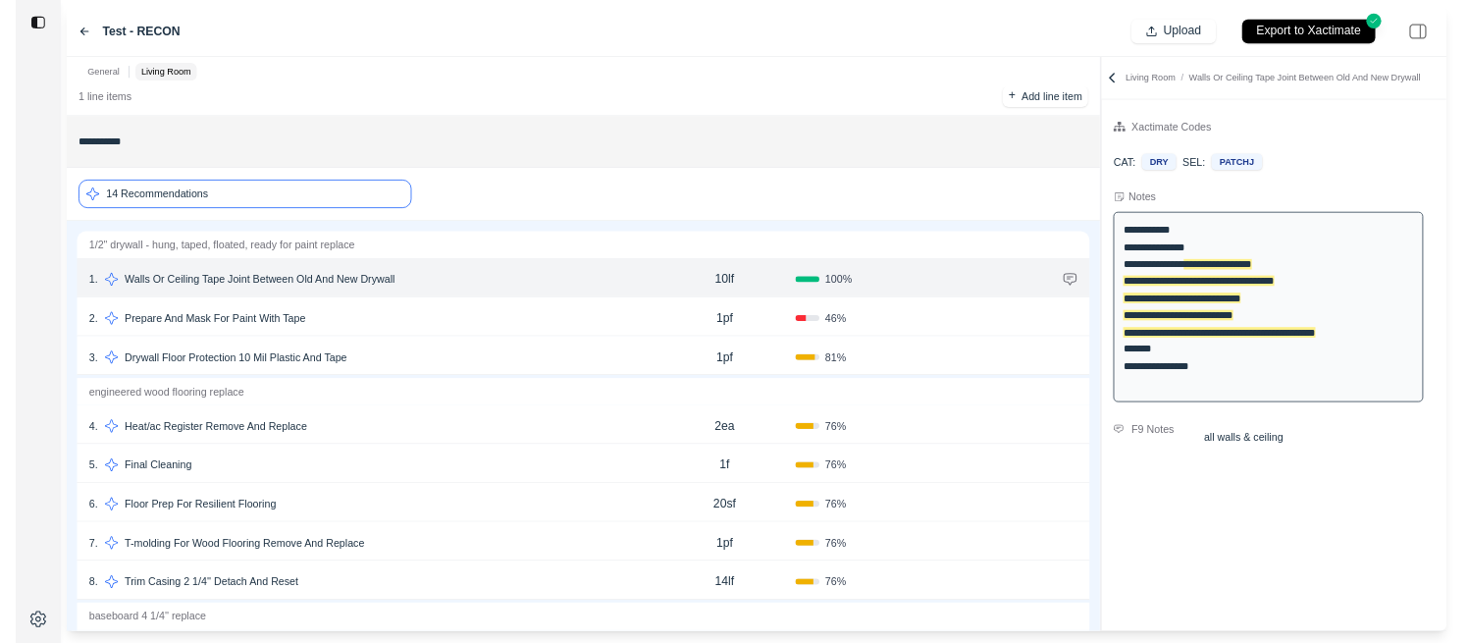
scroll to position [0, 0]
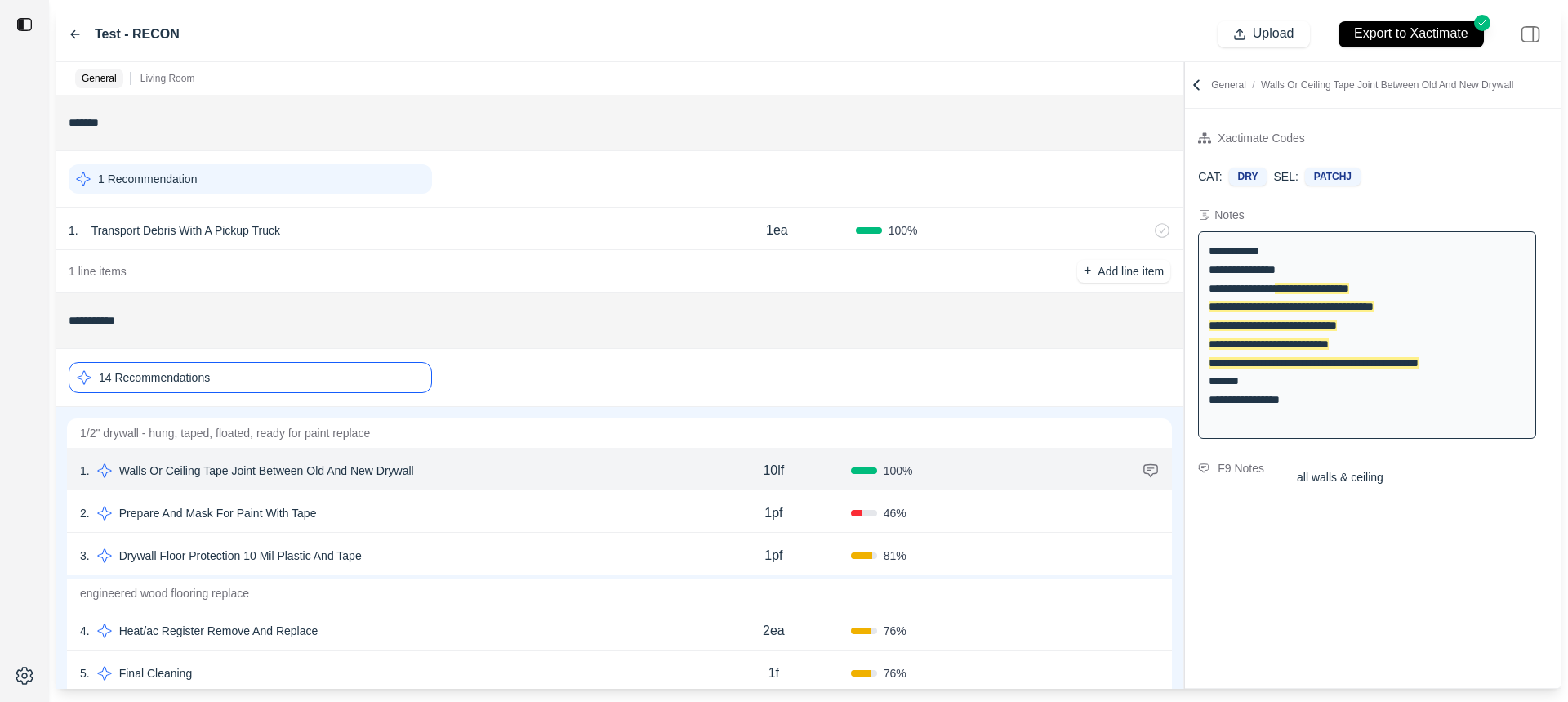
click at [71, 32] on icon at bounding box center [75, 34] width 13 height 13
